Goal: Information Seeking & Learning: Learn about a topic

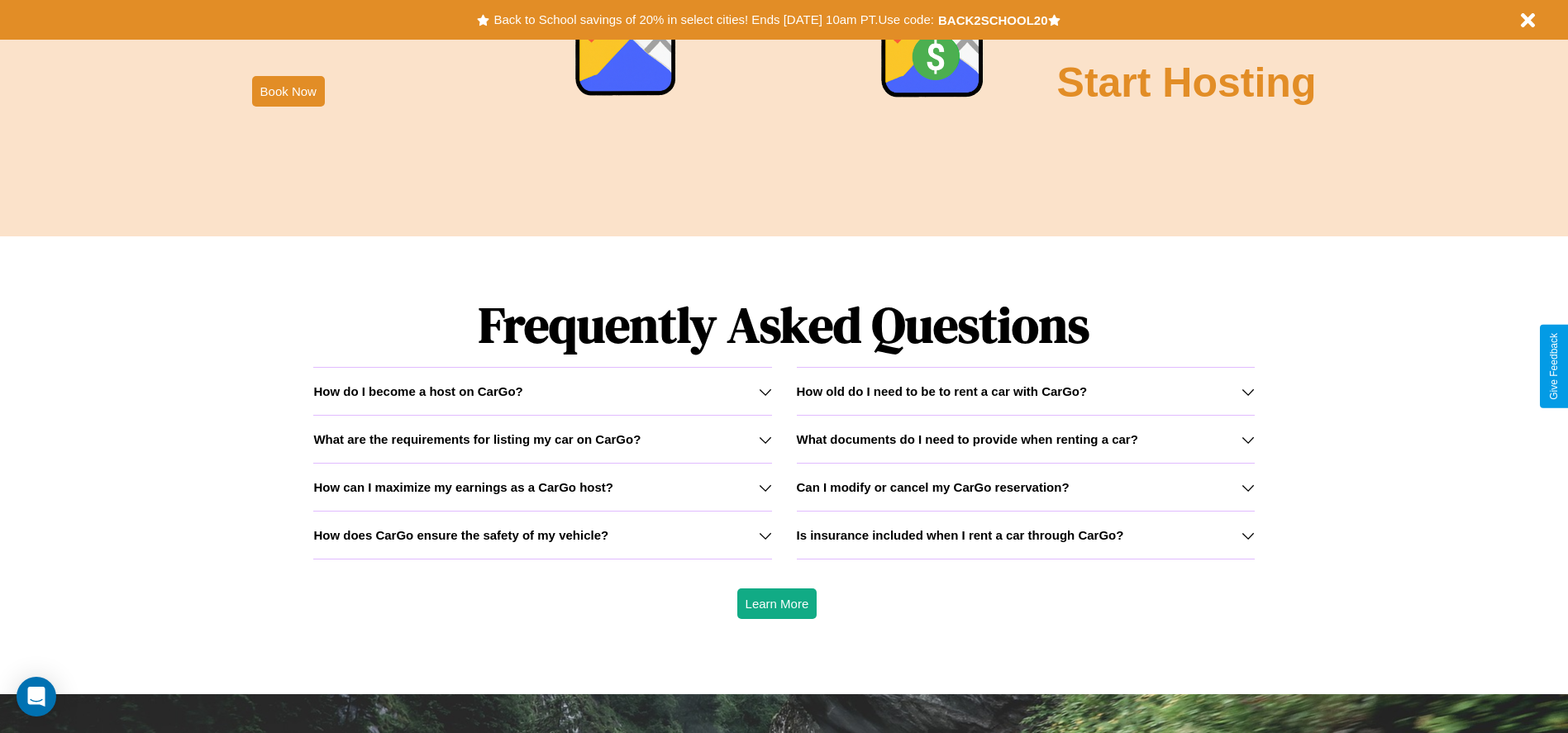
scroll to position [2371, 0]
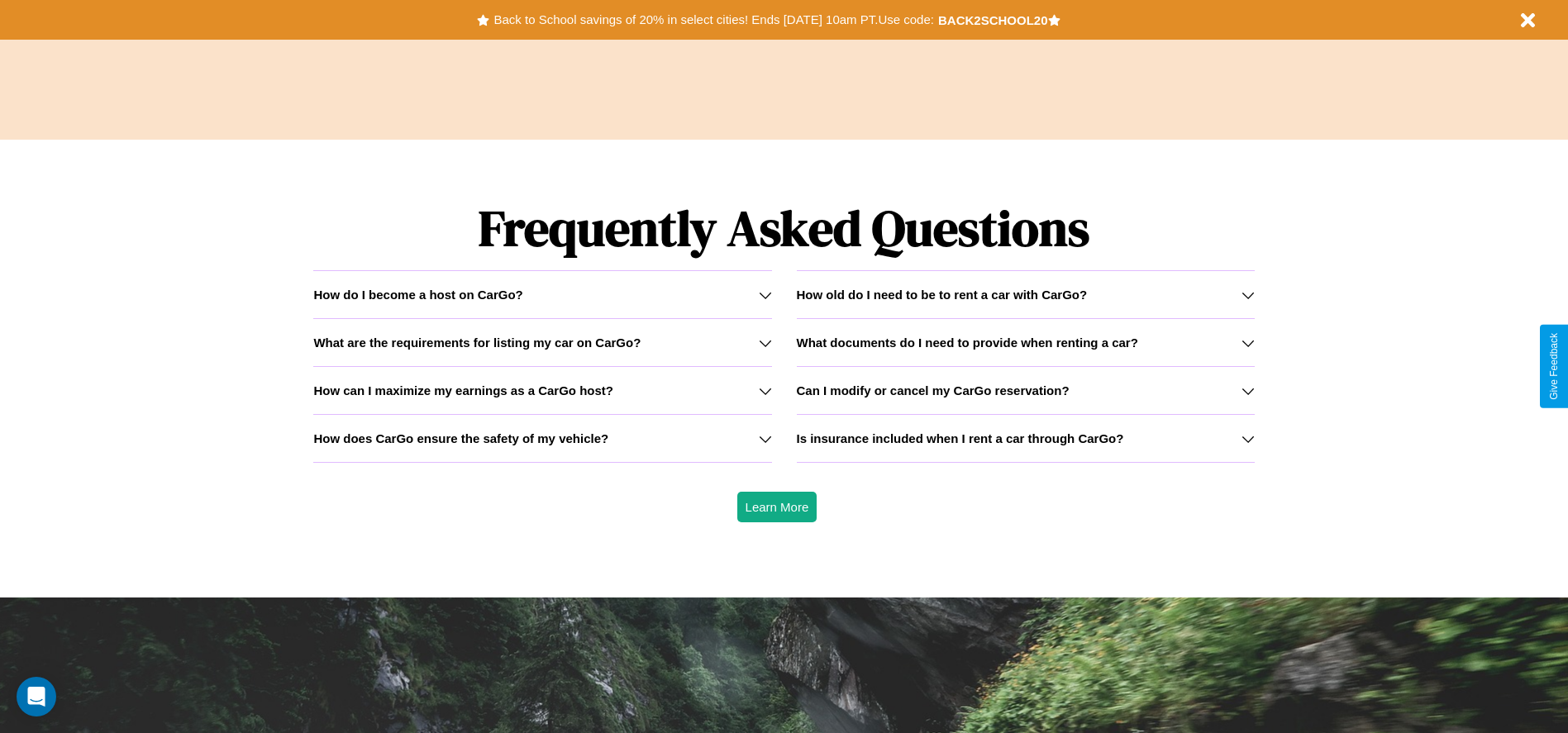
click at [1025, 294] on h3 "How old do I need to be to rent a car with CarGo?" at bounding box center [943, 294] width 291 height 14
click at [1248, 390] on icon at bounding box center [1248, 390] width 13 height 13
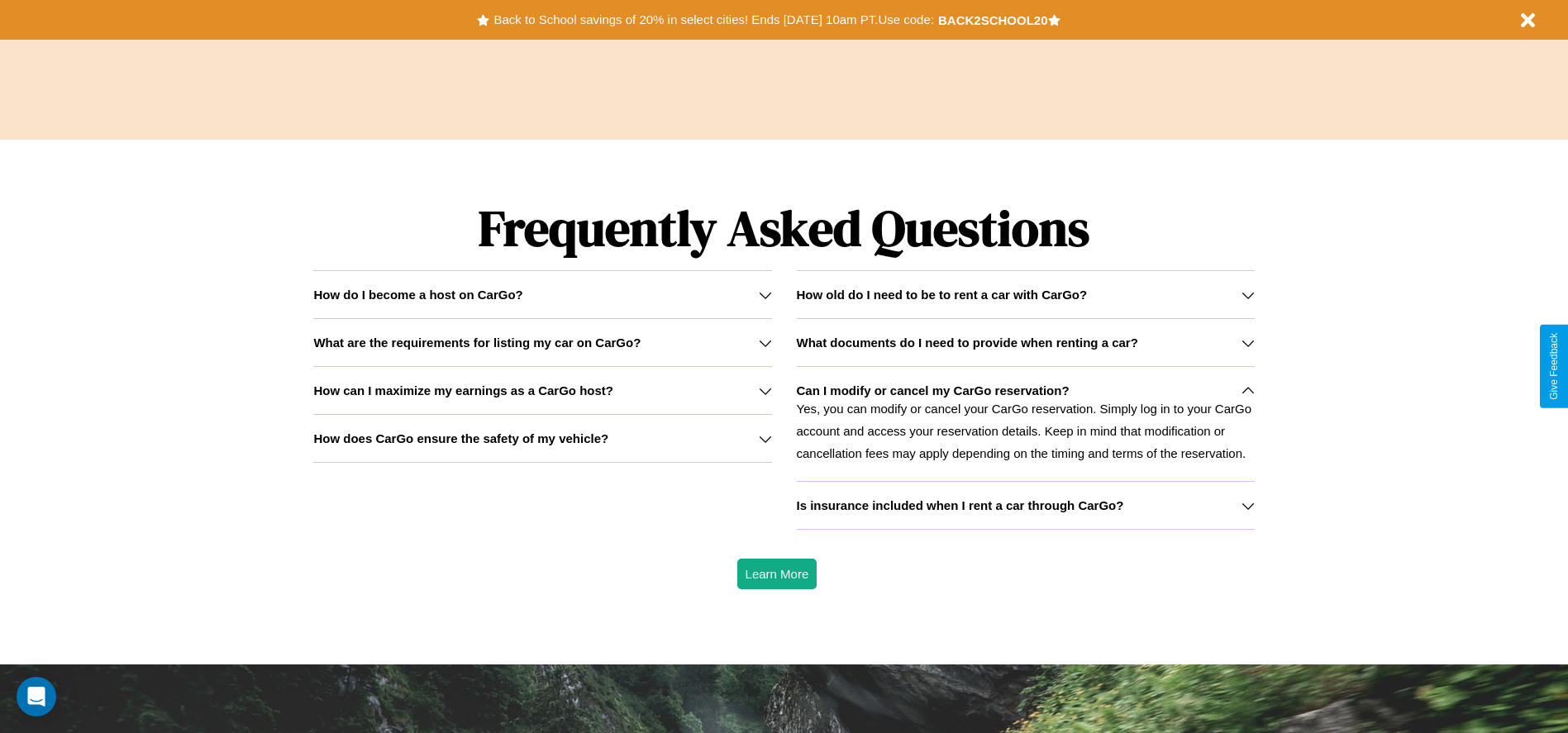
click at [1248, 342] on icon at bounding box center [1248, 343] width 13 height 13
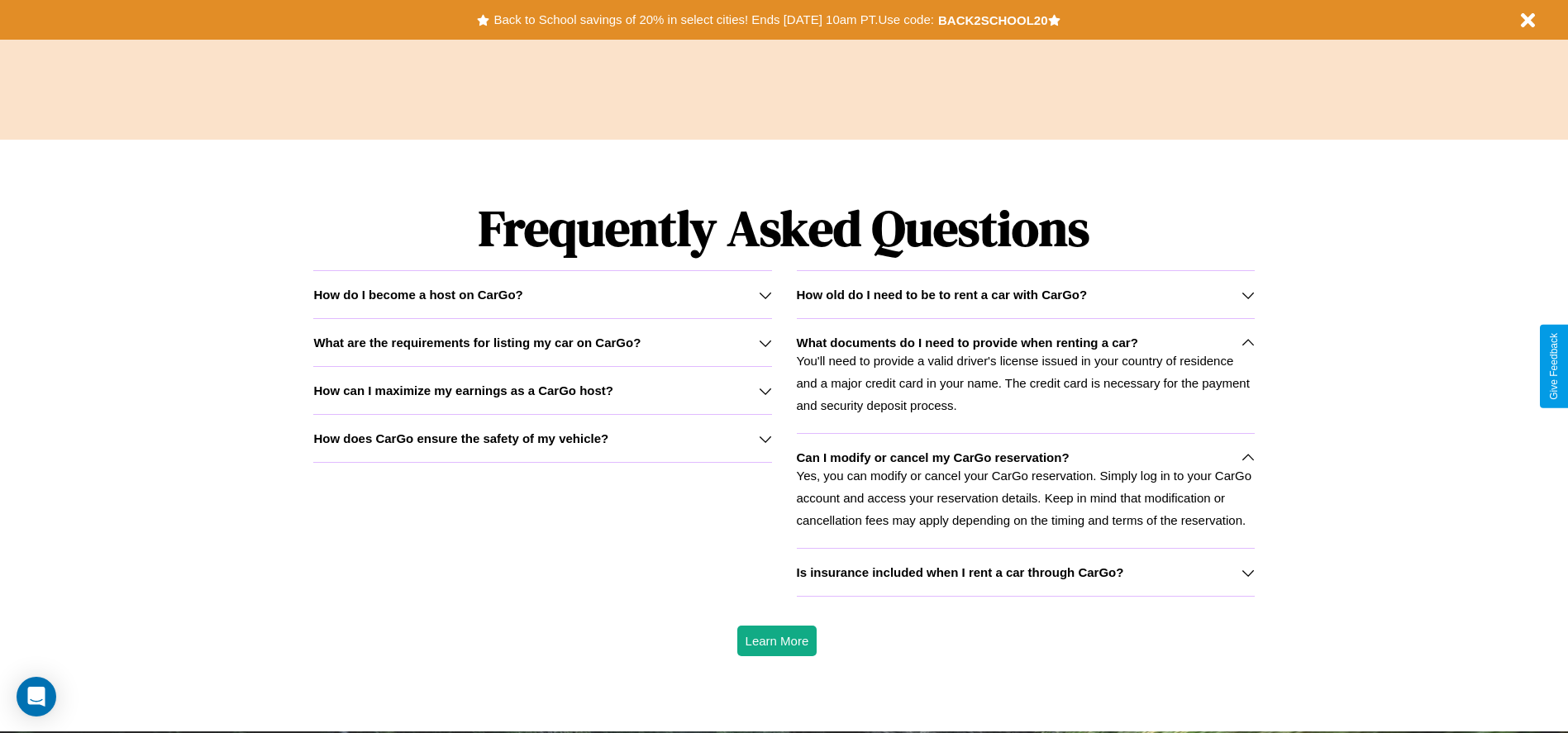
click at [542, 342] on h3 "What are the requirements for listing my car on CarGo?" at bounding box center [476, 343] width 327 height 14
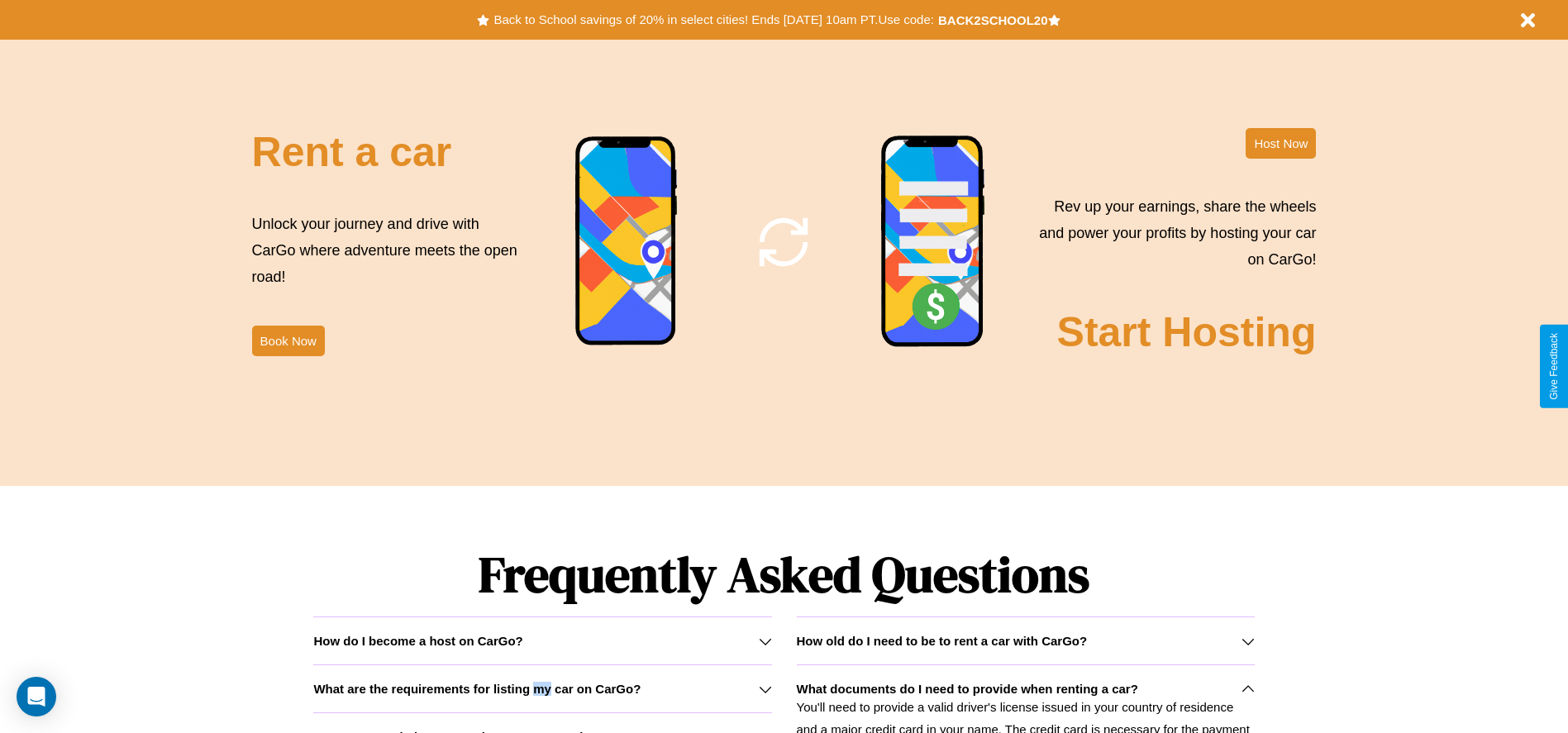
scroll to position [1999, 0]
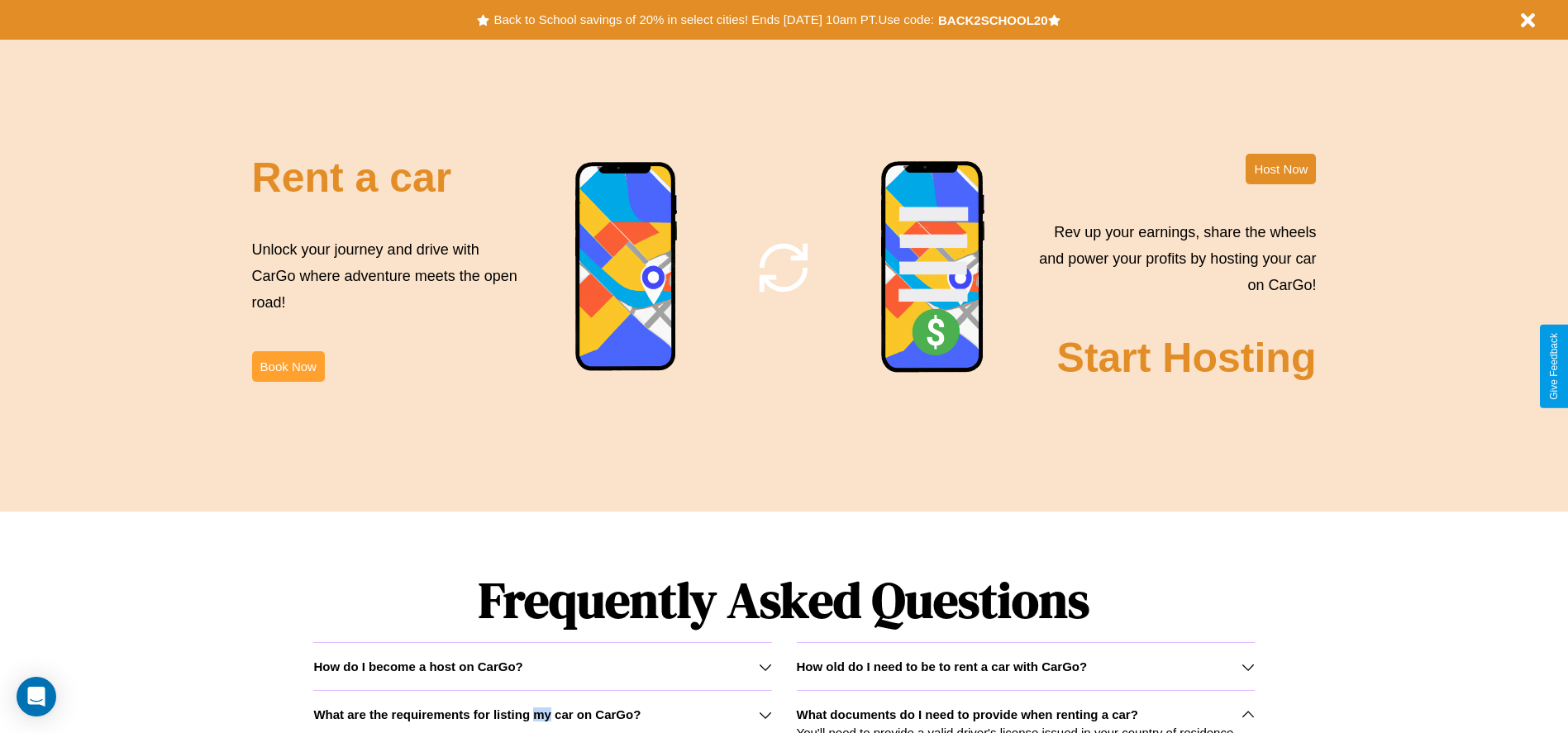
click at [288, 366] on button "Book Now" at bounding box center [289, 366] width 73 height 31
